Goal: Transaction & Acquisition: Obtain resource

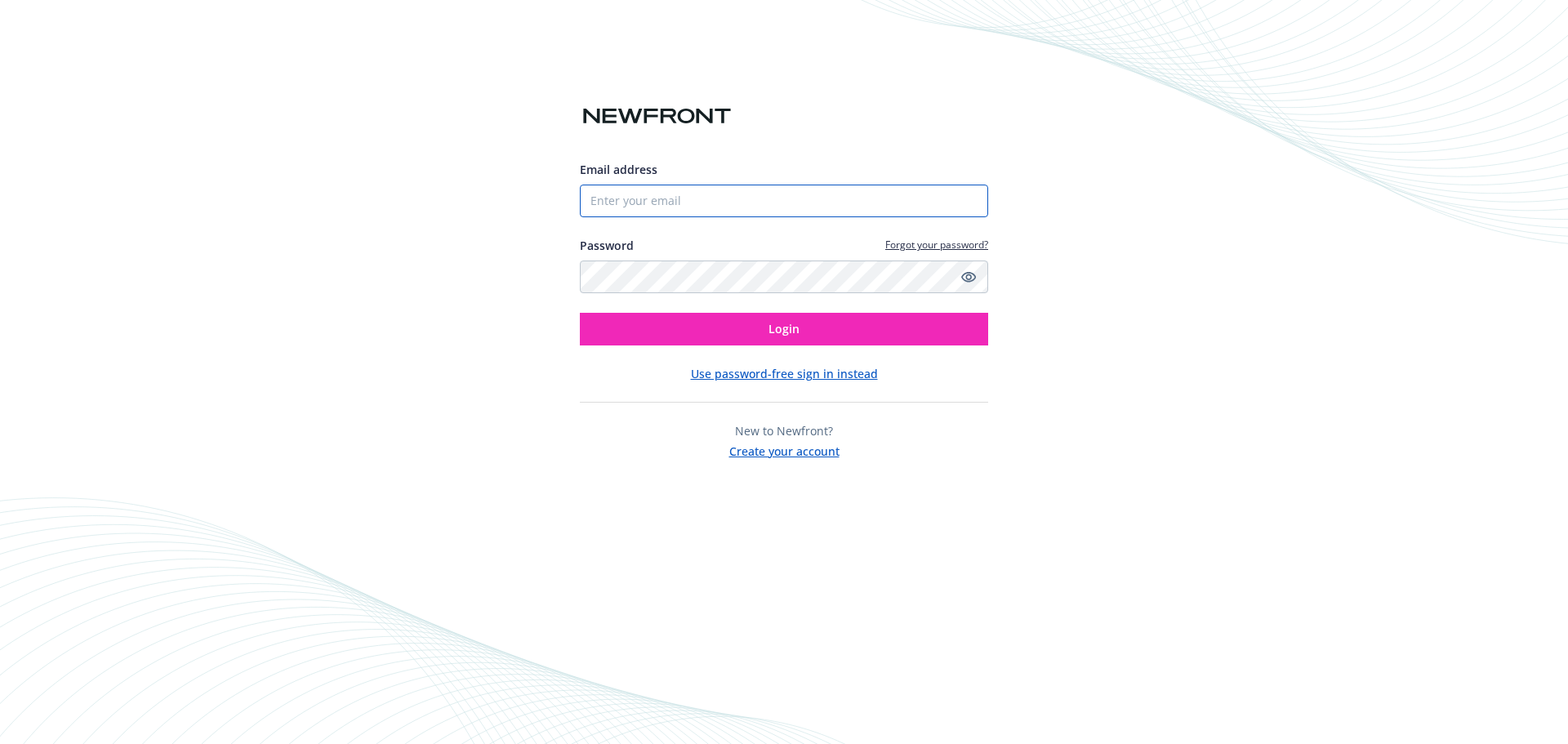
click at [725, 195] on input "Email address" at bounding box center [784, 201] width 408 height 32
type input "Jriley@universalsiteservices.com"
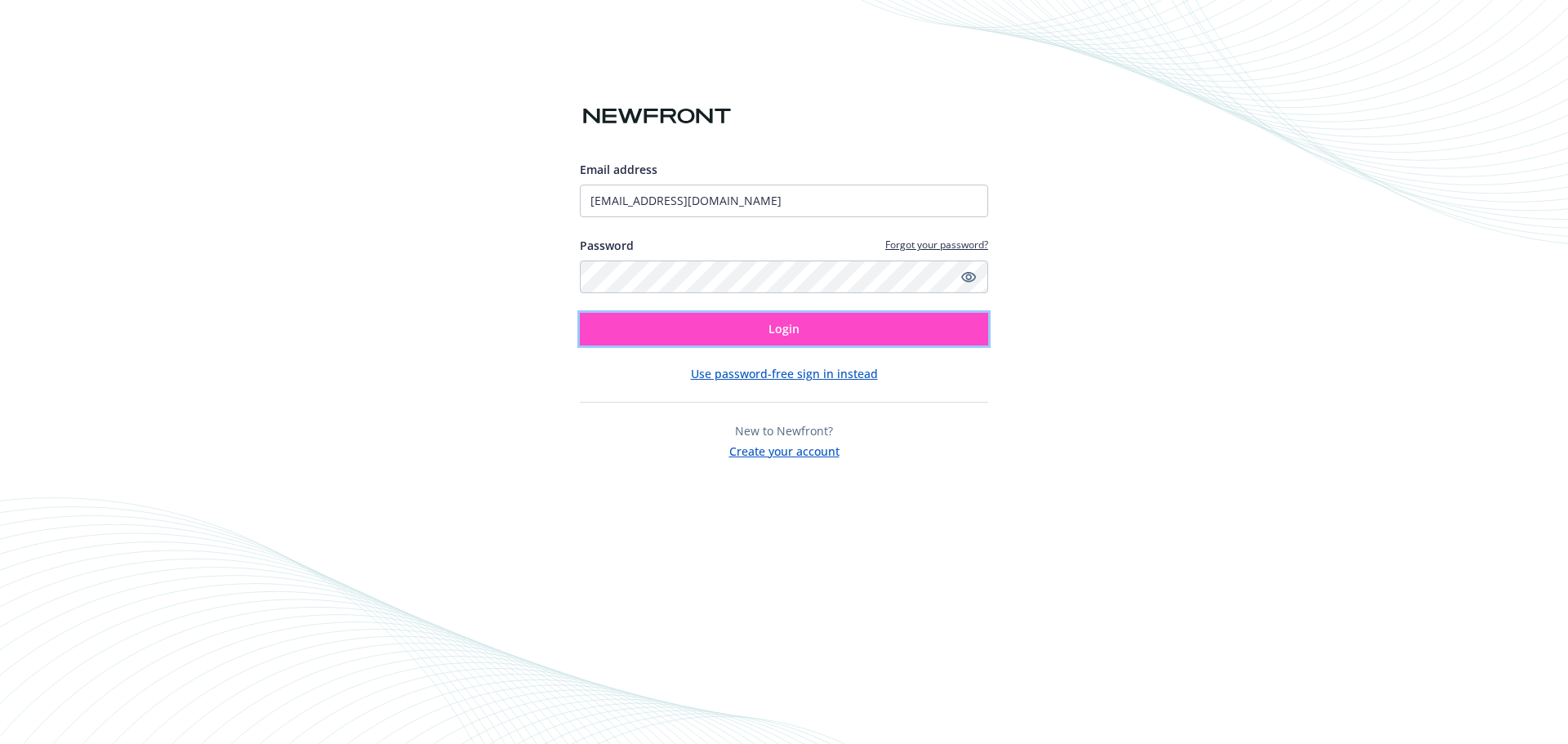
click at [699, 326] on button "Login" at bounding box center [784, 328] width 408 height 32
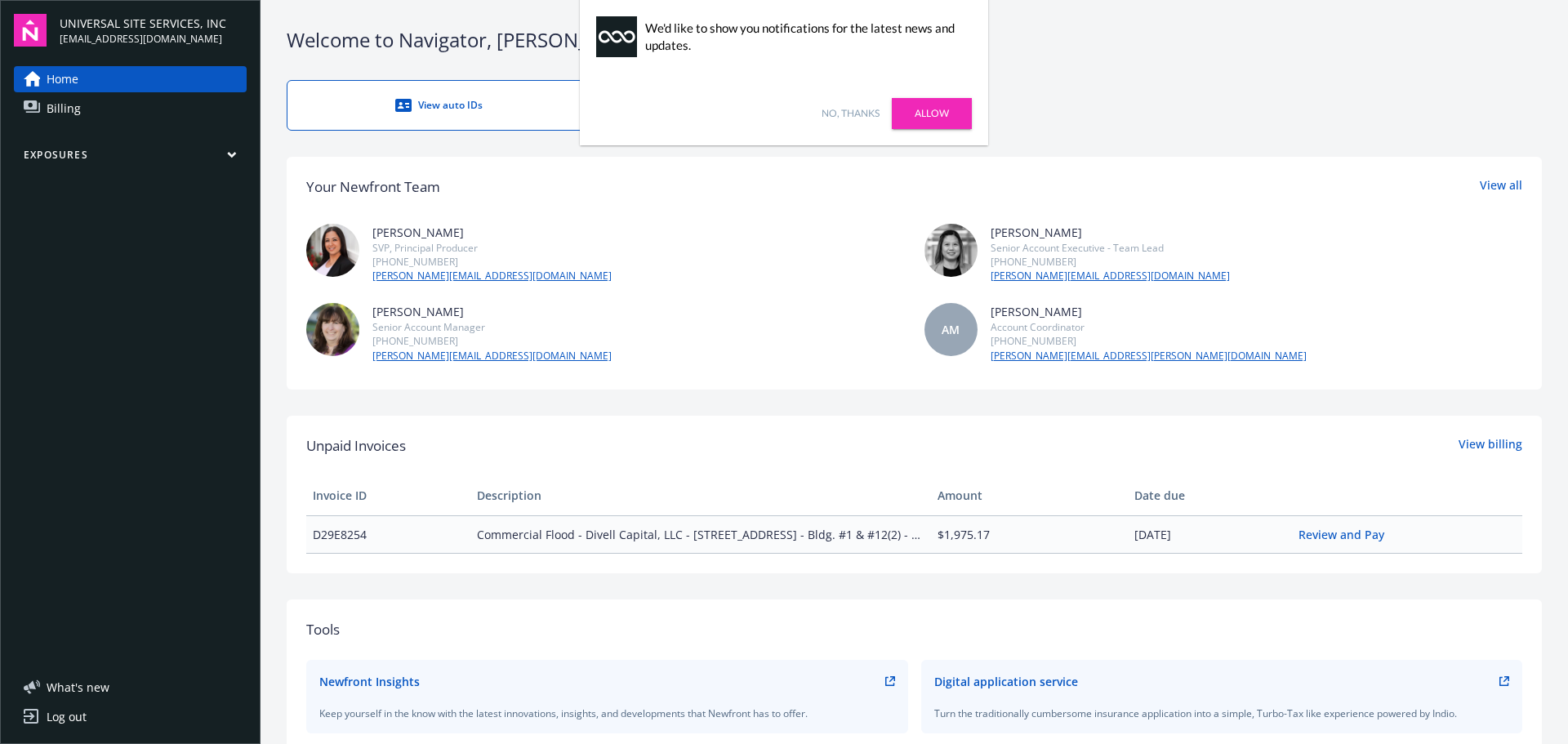
click at [847, 115] on link "No, thanks" at bounding box center [851, 114] width 58 height 15
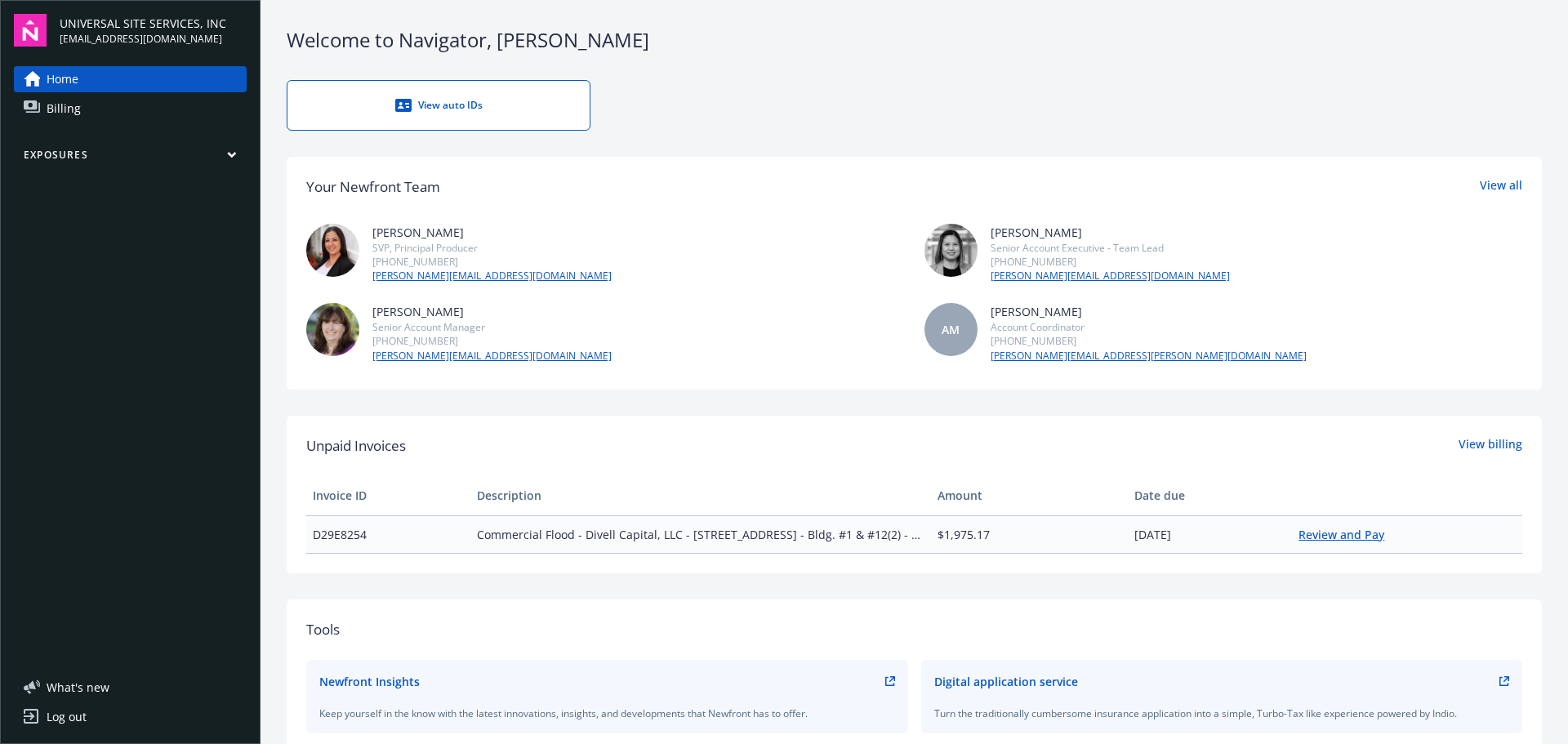
click at [1337, 531] on link "Review and Pay" at bounding box center [1347, 534] width 99 height 16
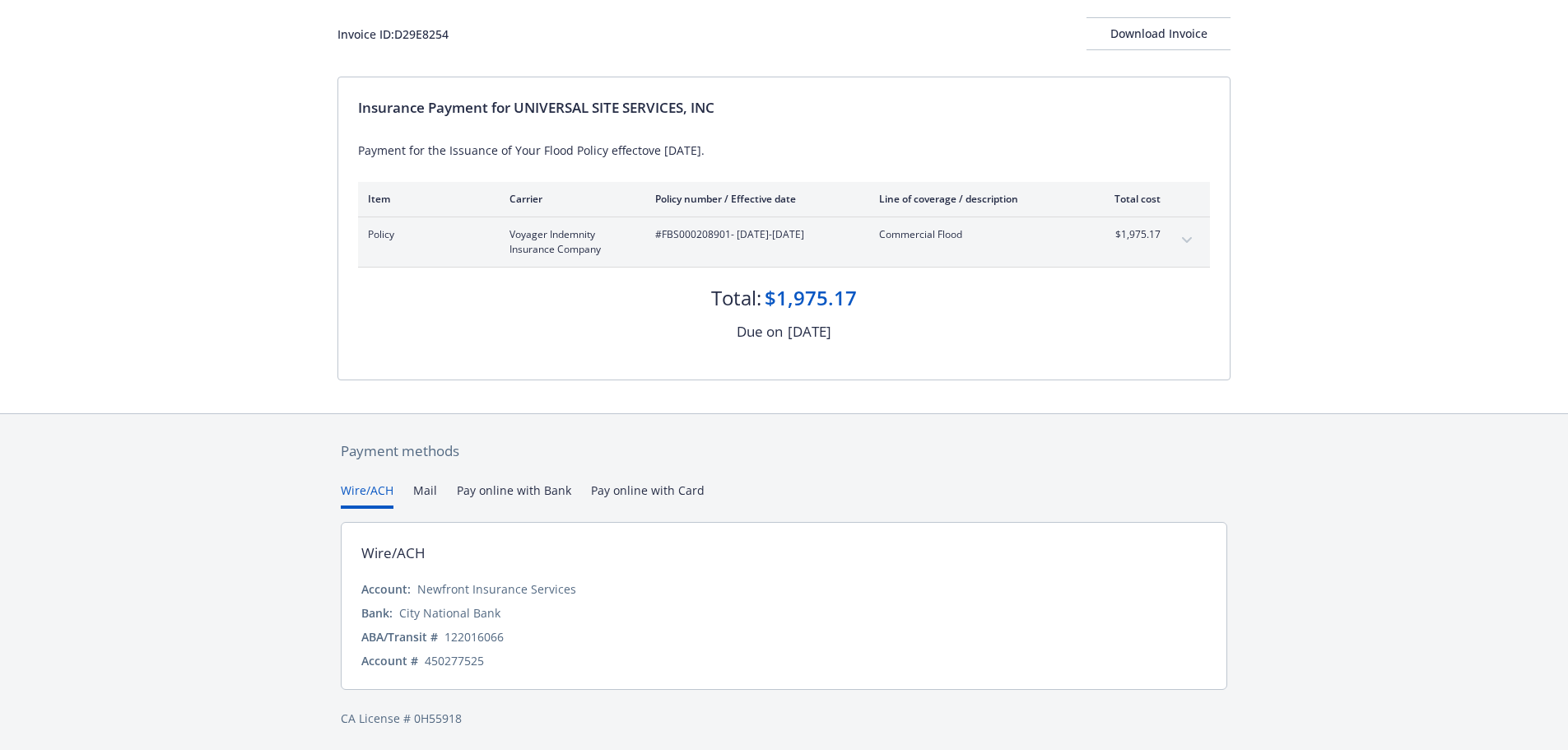
scroll to position [98, 0]
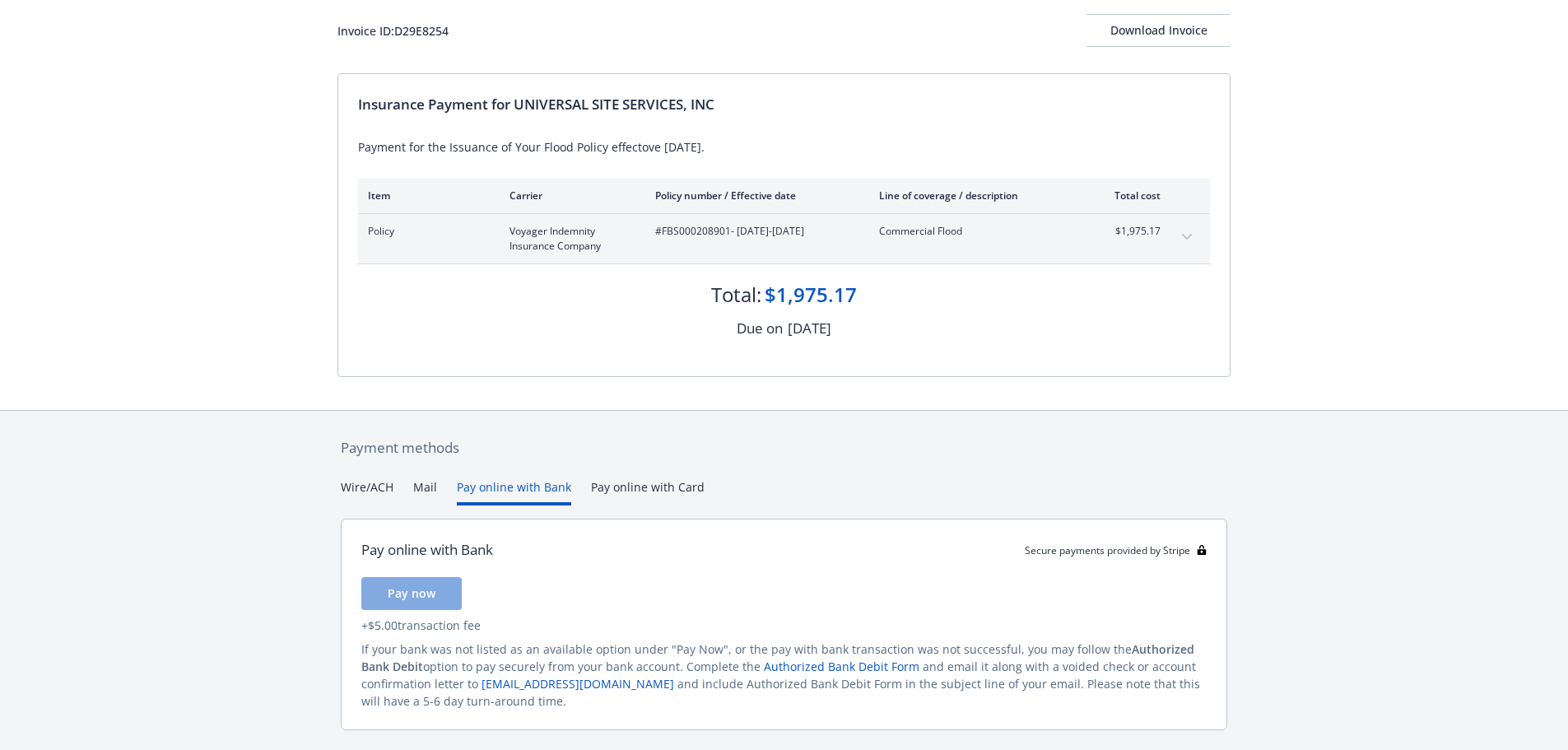
click at [520, 489] on button "Pay online with Bank" at bounding box center [514, 492] width 115 height 27
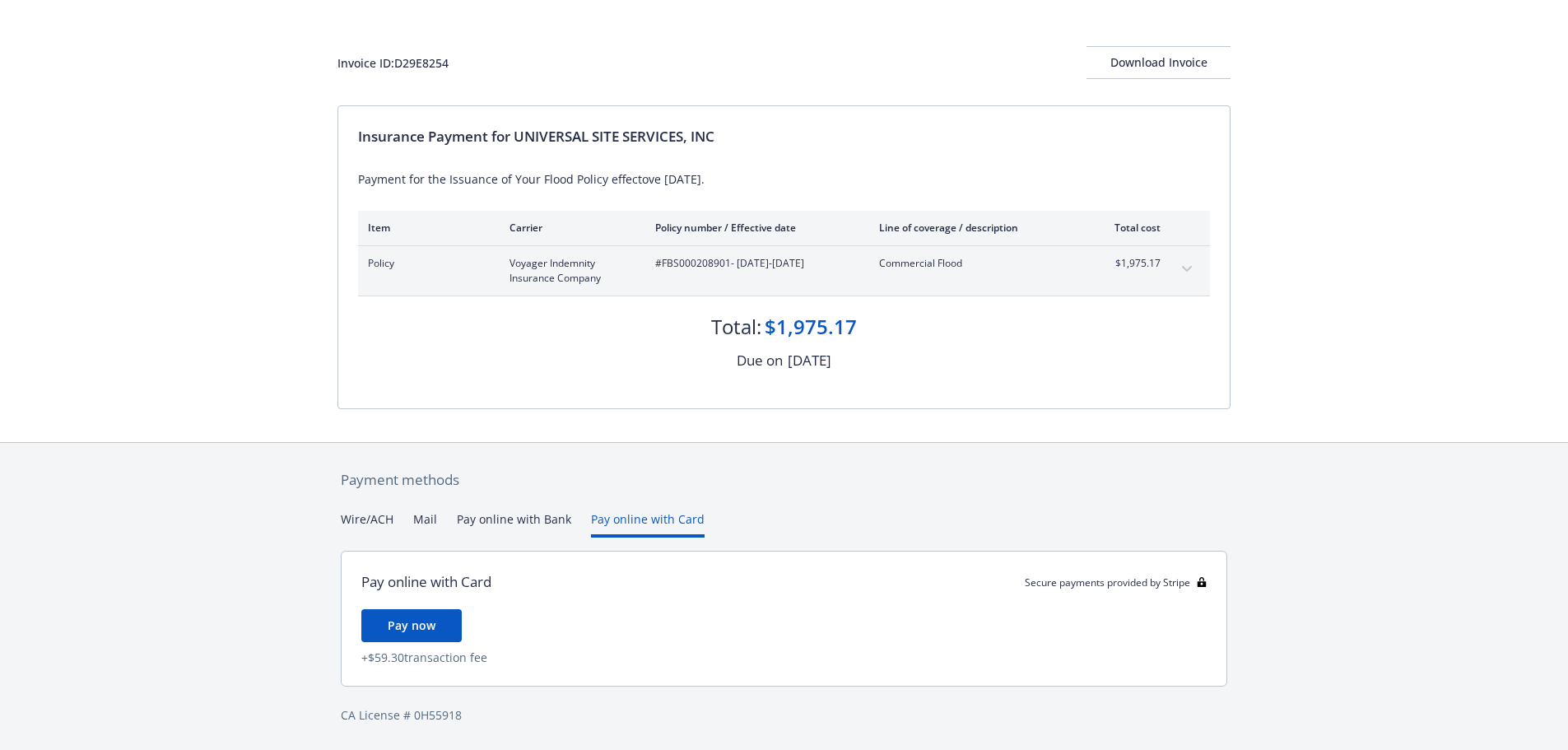
scroll to position [66, 0]
click at [621, 491] on div "Payment methods Wire/ACH Mail Pay online with Bank Pay online with Card Pay onl…" at bounding box center [784, 597] width 893 height 308
click at [368, 512] on button "Wire/ACH" at bounding box center [367, 524] width 53 height 27
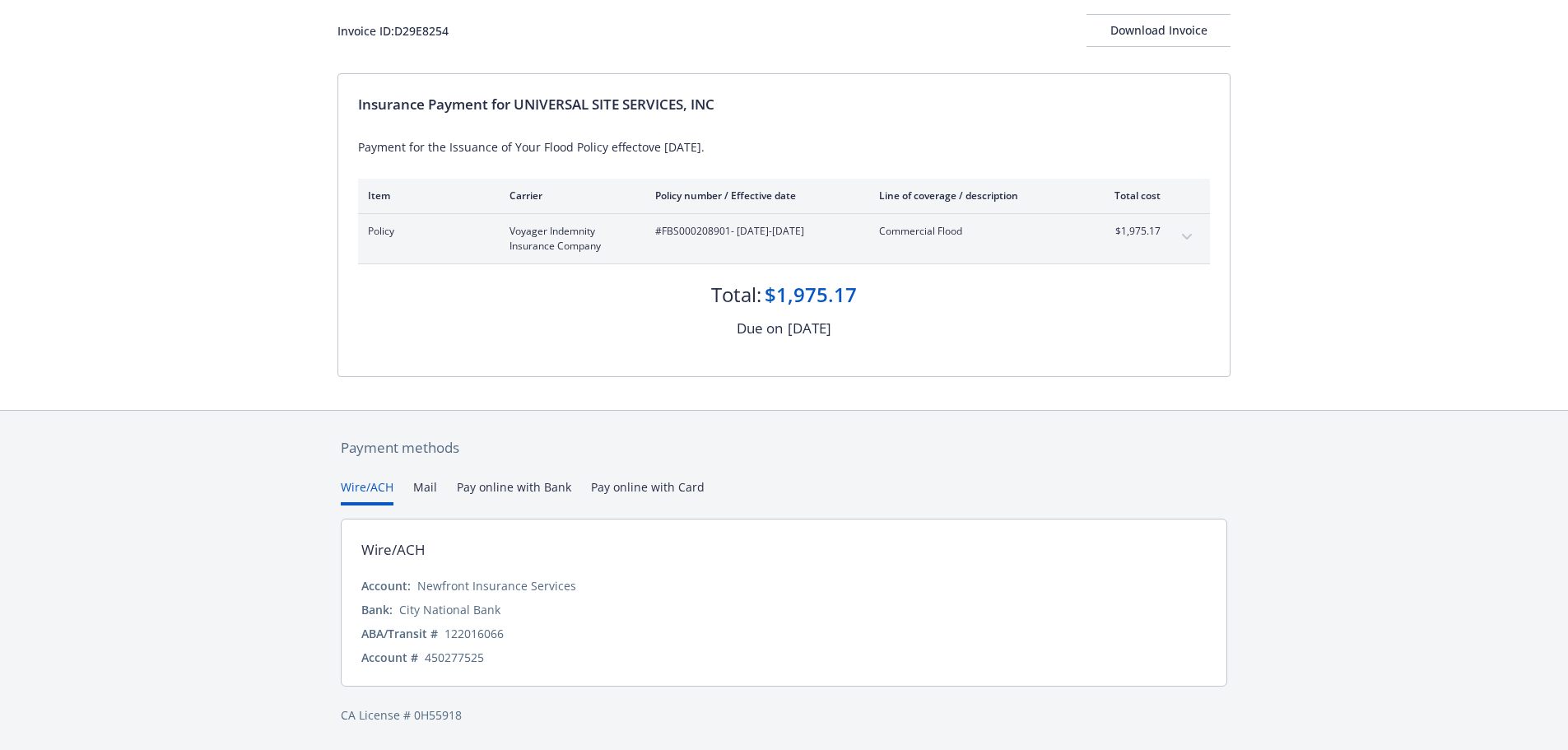
scroll to position [97, 0]
click at [1131, 30] on div "Download Invoice" at bounding box center [1158, 31] width 144 height 31
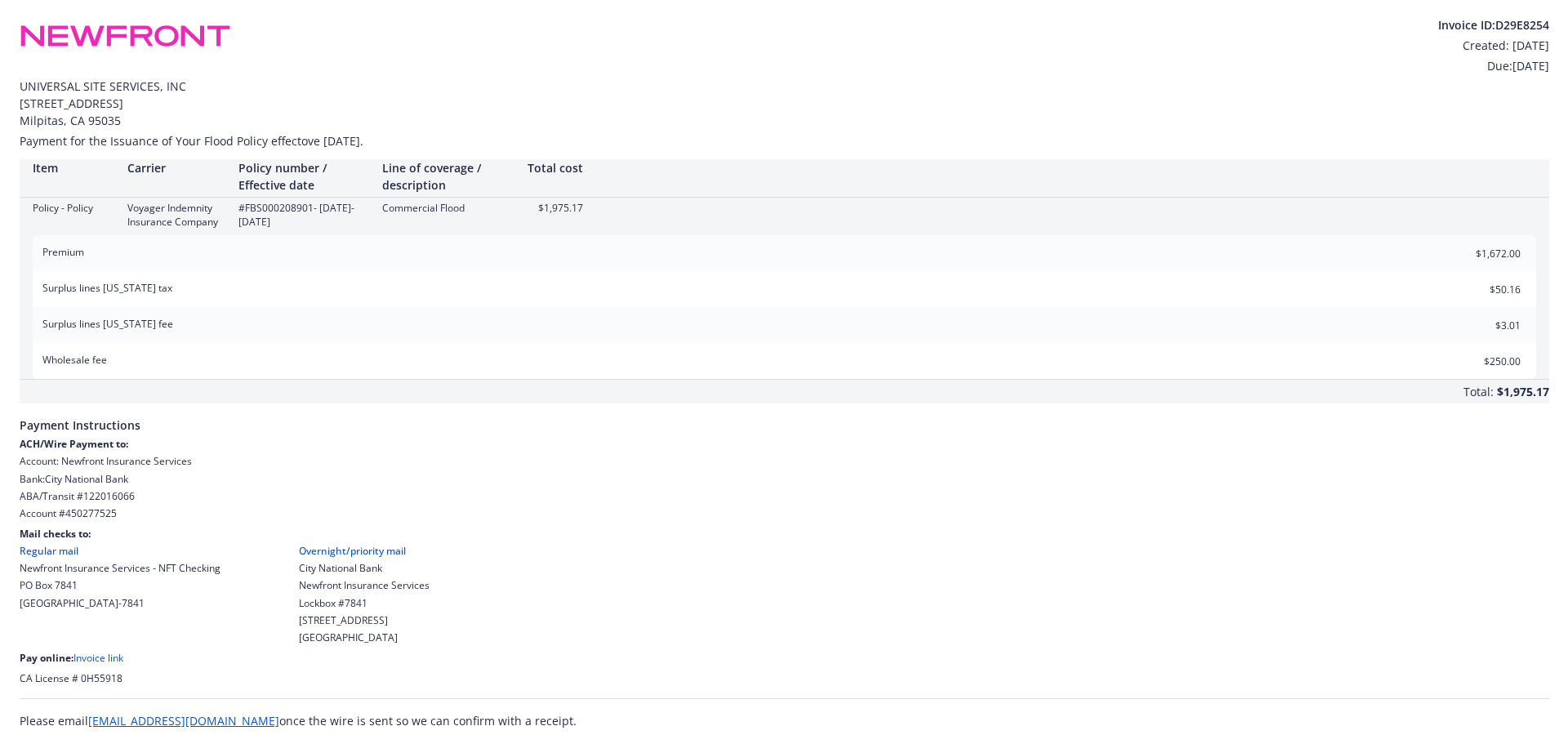
scroll to position [0, 0]
